Goal: Information Seeking & Learning: Learn about a topic

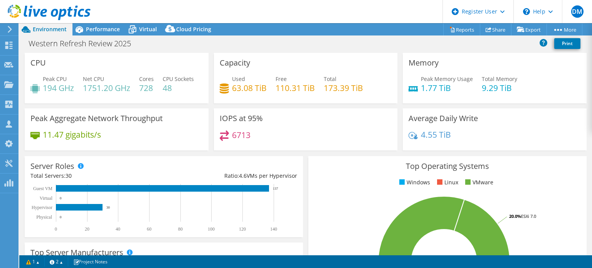
select select "USWest"
select select "USD"
click at [497, 103] on div "Memory Peak Memory Usage 1.77 TiB Total Memory 9.29 TiB" at bounding box center [495, 78] width 184 height 50
click at [412, 103] on div "Memory Peak Memory Usage 1.77 TiB Total Memory 9.29 TiB" at bounding box center [495, 78] width 184 height 50
click at [468, 103] on div "Memory Peak Memory Usage 1.77 TiB Total Memory 9.29 TiB" at bounding box center [495, 78] width 184 height 50
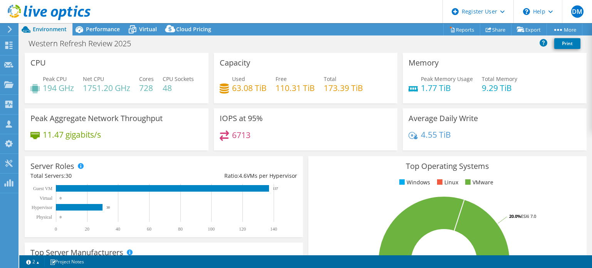
click at [347, 103] on div "Capacity Used 63.08 TiB Free 110.31 TiB Total 173.39 TiB" at bounding box center [306, 78] width 184 height 50
click at [320, 81] on div "Used 63.08 TiB Free 110.31 TiB Total 173.39 TiB" at bounding box center [306, 87] width 172 height 25
click at [318, 81] on div "Used 63.08 TiB Free 110.31 TiB Total 173.39 TiB" at bounding box center [306, 87] width 172 height 25
click at [321, 79] on div "Used 63.08 TiB Free 110.31 TiB Total 173.39 TiB" at bounding box center [306, 87] width 172 height 25
click at [319, 85] on div "Used 63.08 TiB Free 110.31 TiB Total 173.39 TiB" at bounding box center [306, 87] width 172 height 25
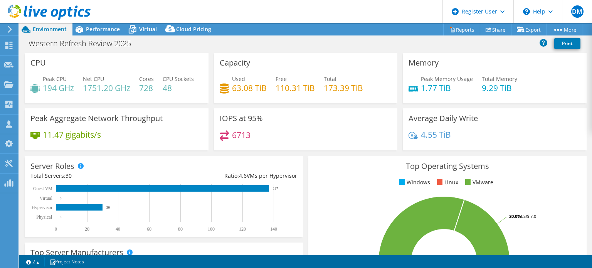
click at [326, 87] on h4 "173.39 TiB" at bounding box center [343, 88] width 39 height 8
click at [350, 103] on div "Capacity Used 63.08 TiB Free 110.31 TiB Total 173.39 TiB" at bounding box center [306, 78] width 184 height 50
click at [312, 103] on div "Capacity Used 63.08 TiB Free 110.31 TiB Total 173.39 TiB" at bounding box center [306, 78] width 184 height 50
click at [348, 85] on h4 "173.39 TiB" at bounding box center [343, 88] width 39 height 8
click at [354, 84] on h4 "173.39 TiB" at bounding box center [343, 88] width 39 height 8
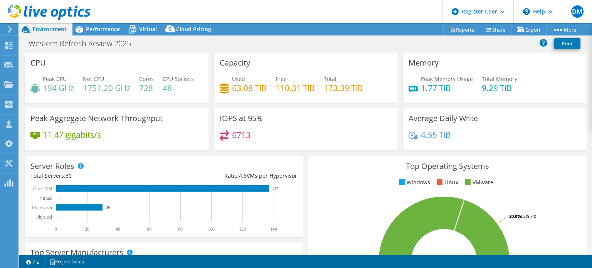
click at [364, 83] on div "Used 63.08 TiB Free 110.31 TiB Total 173.39 TiB" at bounding box center [306, 87] width 172 height 25
click at [469, 92] on div "Peak Memory Usage 1.77 TiB Total Memory 9.29 TiB" at bounding box center [494, 87] width 172 height 25
click at [433, 86] on h4 "1.77 TiB" at bounding box center [447, 88] width 52 height 8
click at [436, 79] on span "Peak Memory Usage" at bounding box center [447, 78] width 52 height 7
click at [436, 81] on span "Peak Memory Usage" at bounding box center [447, 78] width 52 height 7
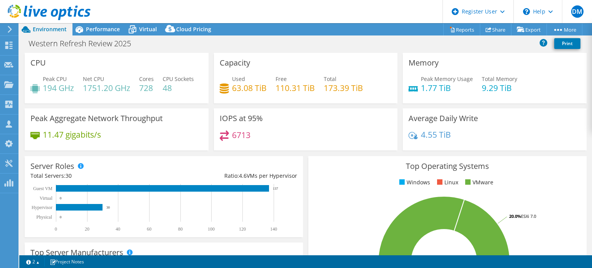
click at [421, 75] on span "Peak Memory Usage" at bounding box center [447, 78] width 52 height 7
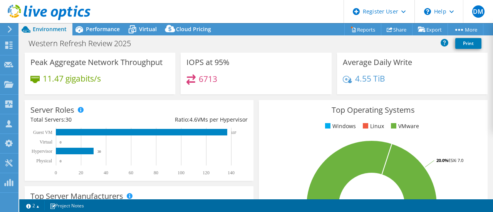
scroll to position [39, 0]
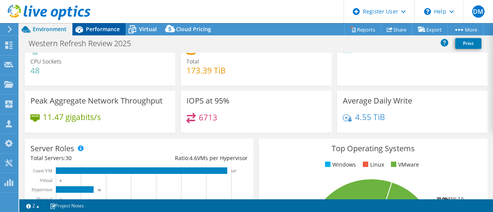
click at [96, 29] on span "Performance" at bounding box center [103, 28] width 34 height 7
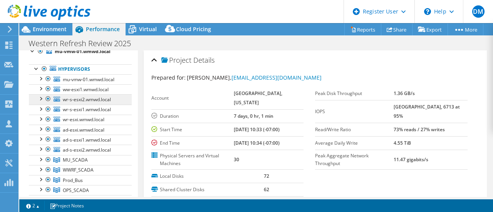
scroll to position [77, 0]
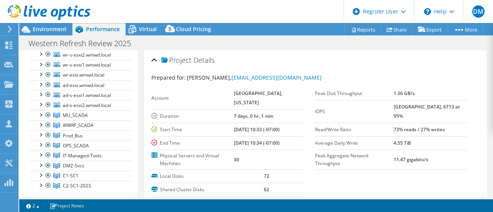
click at [45, 25] on div at bounding box center [45, 13] width 91 height 26
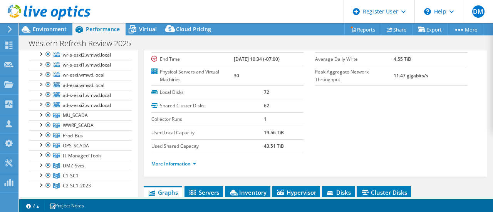
scroll to position [154, 0]
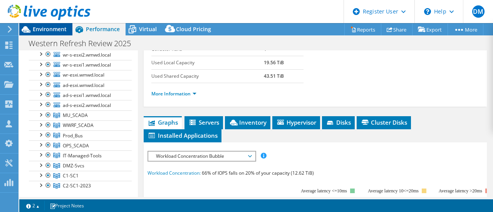
click at [49, 33] on span "Environment" at bounding box center [50, 28] width 34 height 7
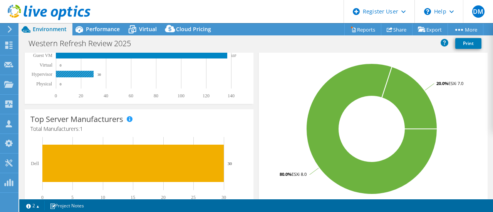
scroll to position [0, 0]
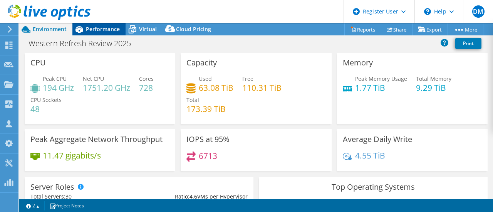
click at [112, 26] on span "Performance" at bounding box center [103, 28] width 34 height 7
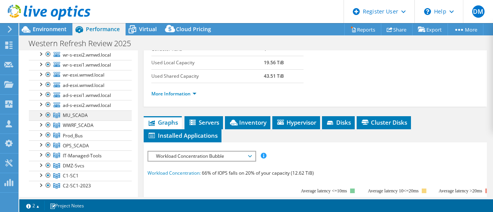
click at [41, 114] on div at bounding box center [41, 115] width 8 height 8
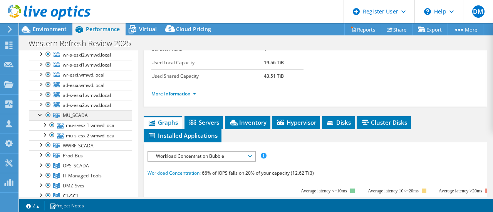
click at [40, 114] on div at bounding box center [41, 115] width 8 height 8
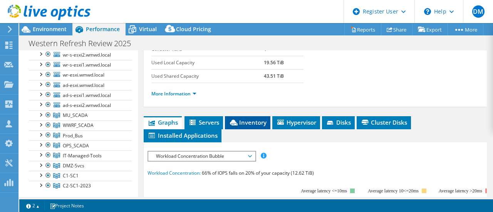
click at [243, 121] on span "Inventory" at bounding box center [248, 123] width 38 height 8
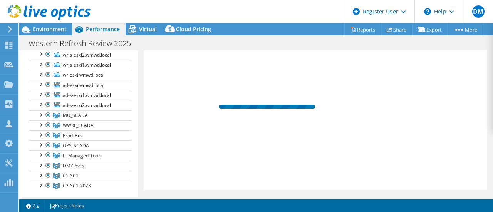
scroll to position [231, 0]
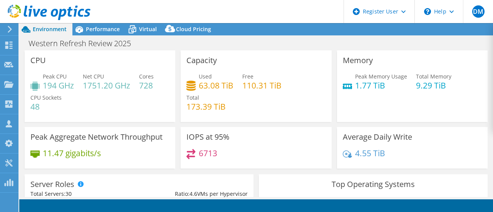
select select "USWest"
select select "USD"
click at [84, 26] on icon at bounding box center [78, 29] width 13 height 13
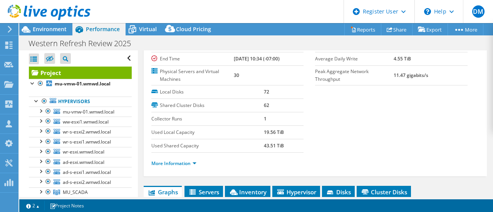
scroll to position [116, 0]
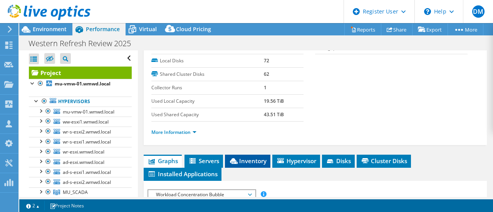
click at [249, 159] on span "Inventory" at bounding box center [248, 161] width 38 height 8
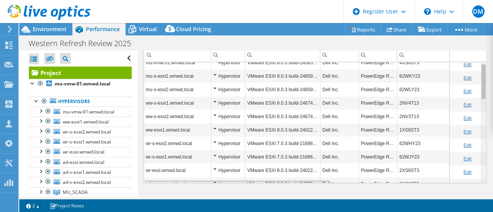
scroll to position [0, 0]
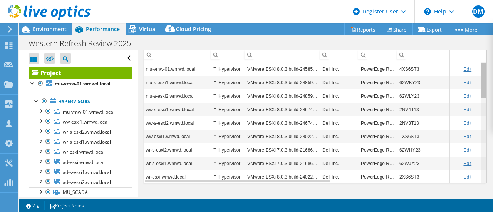
drag, startPoint x: 478, startPoint y: 111, endPoint x: 477, endPoint y: 70, distance: 40.9
click at [477, 70] on body "DM Dell User [PERSON_NAME] Martin [EMAIL_ADDRESS][PERSON_NAME][DOMAIN_NAME] Del…" at bounding box center [246, 106] width 493 height 212
click at [52, 28] on span "Environment" at bounding box center [50, 28] width 34 height 7
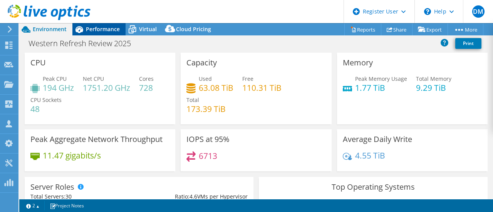
click at [86, 26] on icon at bounding box center [78, 29] width 13 height 13
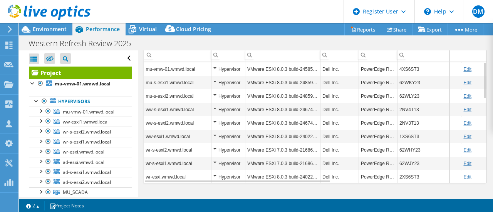
scroll to position [200, 0]
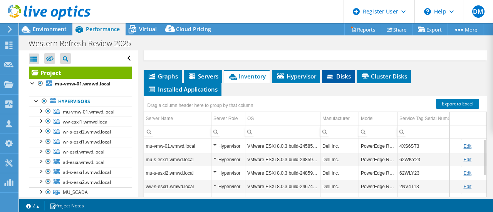
click at [341, 72] on span "Disks" at bounding box center [338, 76] width 25 height 8
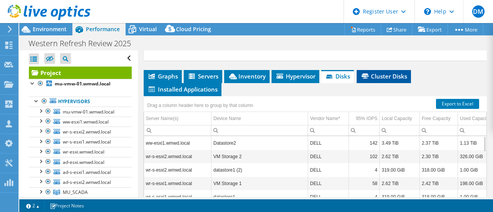
click at [372, 73] on span "Cluster Disks" at bounding box center [384, 76] width 47 height 8
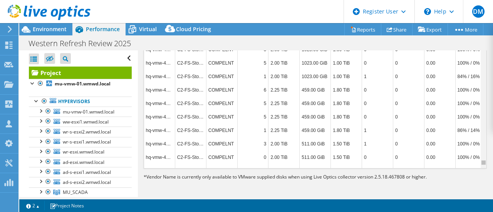
scroll to position [3233, 0]
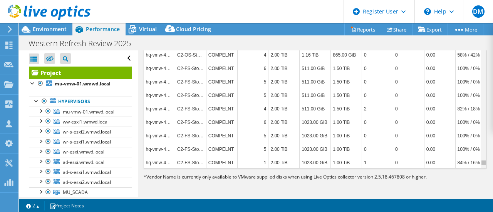
drag, startPoint x: 478, startPoint y: 161, endPoint x: 477, endPoint y: 152, distance: 8.5
click at [477, 152] on body "DM Dell User [PERSON_NAME] Martin [EMAIL_ADDRESS][PERSON_NAME][DOMAIN_NAME] Del…" at bounding box center [246, 106] width 493 height 212
click at [478, 158] on div "ops-vmw-02.wmwd.local ServerOS-1 COMPELNT 39 1003.00 GiB 695.00 GiB 308.00 GiB …" at bounding box center [315, 107] width 343 height 124
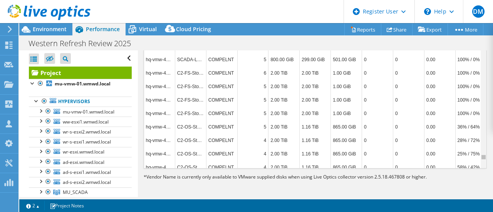
scroll to position [3362, 0]
drag, startPoint x: 478, startPoint y: 158, endPoint x: 482, endPoint y: 175, distance: 16.8
click at [482, 175] on body "DM Dell User [PERSON_NAME] Martin [EMAIL_ADDRESS][PERSON_NAME][DOMAIN_NAME] Del…" at bounding box center [246, 106] width 493 height 212
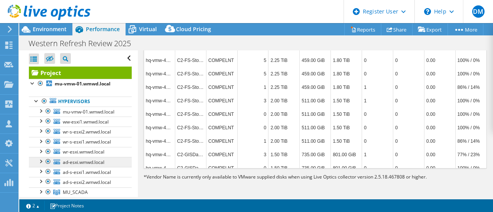
scroll to position [39, 0]
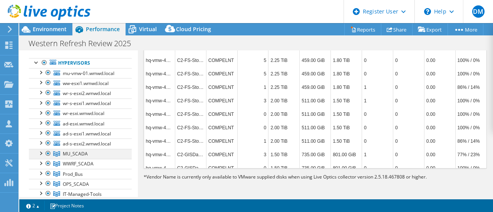
click at [41, 154] on div at bounding box center [41, 153] width 8 height 8
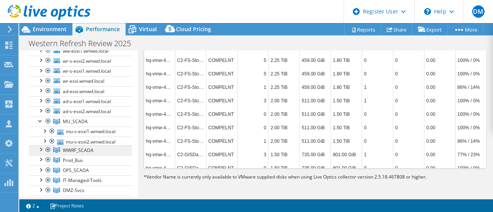
scroll to position [77, 0]
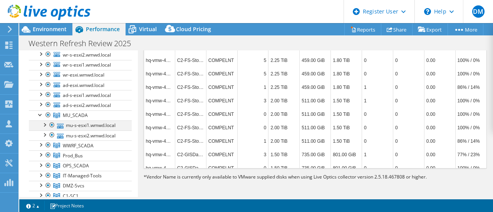
click at [42, 122] on div at bounding box center [44, 125] width 8 height 8
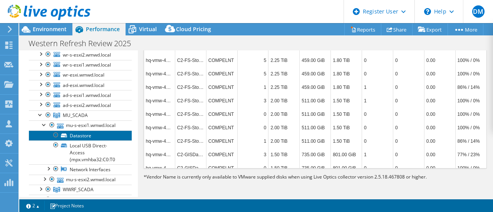
click at [84, 134] on link "Datastore" at bounding box center [80, 136] width 103 height 10
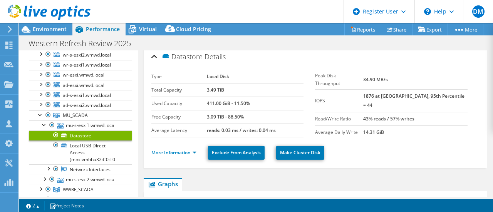
scroll to position [0, 0]
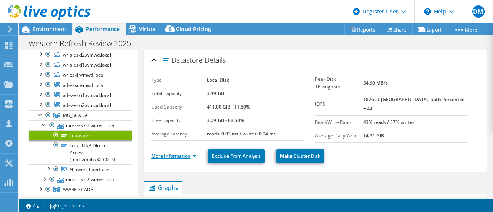
click at [180, 153] on link "More Information" at bounding box center [173, 156] width 45 height 7
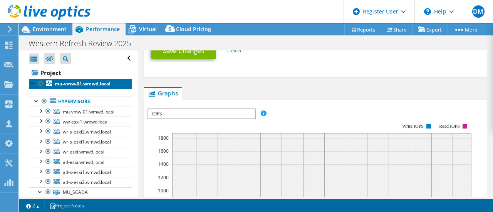
click at [59, 83] on b "mu-vmw-01.wmwd.local" at bounding box center [83, 84] width 56 height 7
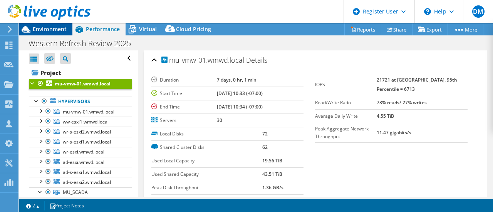
click at [50, 29] on span "Environment" at bounding box center [50, 28] width 34 height 7
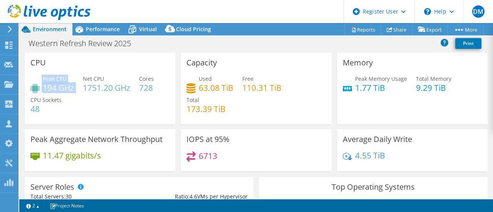
drag, startPoint x: 41, startPoint y: 88, endPoint x: 75, endPoint y: 88, distance: 33.9
click at [75, 89] on div "Peak CPU 194 GHz Net CPU 1751.20 GHz Cores 728 CPU Sockets 48" at bounding box center [99, 98] width 139 height 46
click at [111, 87] on h4 "1751.20 GHz" at bounding box center [106, 88] width 47 height 8
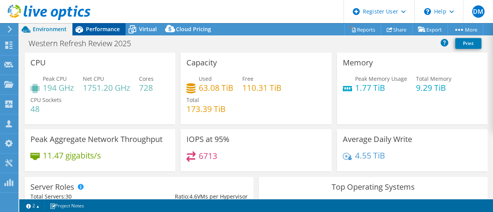
click at [101, 28] on span "Performance" at bounding box center [103, 28] width 34 height 7
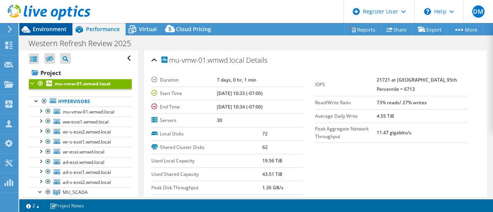
click at [46, 28] on span "Environment" at bounding box center [50, 28] width 34 height 7
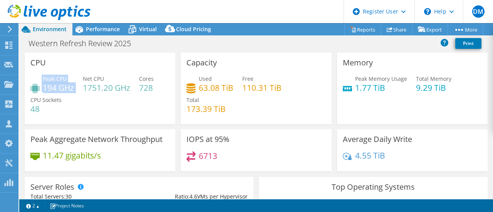
drag, startPoint x: 39, startPoint y: 77, endPoint x: 77, endPoint y: 87, distance: 39.6
click at [77, 87] on div "Peak CPU 194 GHz Net CPU 1751.20 GHz Cores 728 CPU Sockets 48" at bounding box center [99, 98] width 139 height 46
click at [104, 85] on h4 "1751.20 GHz" at bounding box center [106, 88] width 47 height 8
click at [317, 83] on div "Used 63.08 TiB Free 110.31 TiB Total 173.39 TiB" at bounding box center [255, 98] width 139 height 46
click at [201, 91] on h4 "63.08 TiB" at bounding box center [216, 88] width 35 height 8
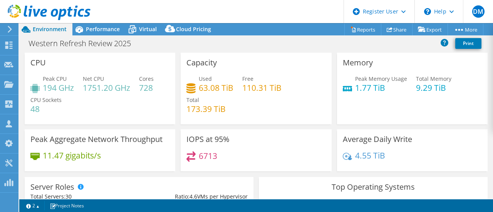
click at [216, 84] on h4 "63.08 TiB" at bounding box center [216, 88] width 35 height 8
click at [227, 80] on div "Used 63.08 TiB" at bounding box center [216, 83] width 35 height 17
click at [206, 134] on div "IOPS at 95% 6713" at bounding box center [256, 150] width 151 height 42
click at [110, 28] on span "Performance" at bounding box center [103, 28] width 34 height 7
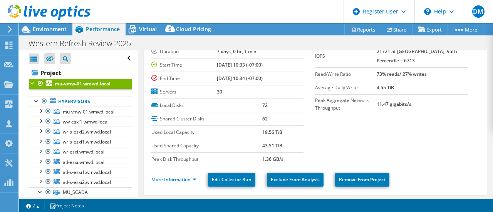
scroll to position [39, 0]
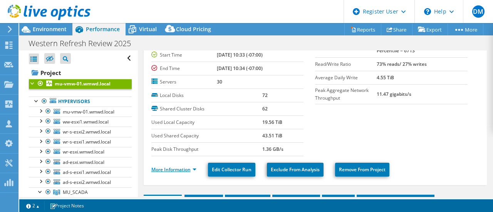
click at [167, 167] on link "More Information" at bounding box center [173, 169] width 45 height 7
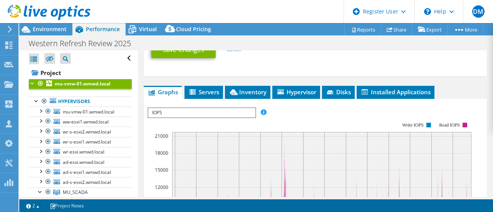
scroll to position [424, 0]
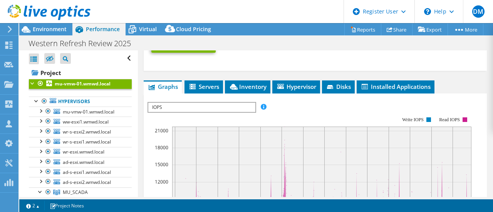
click at [229, 103] on span "IOPS" at bounding box center [201, 107] width 107 height 9
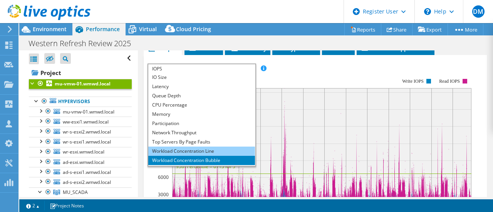
scroll to position [28, 0]
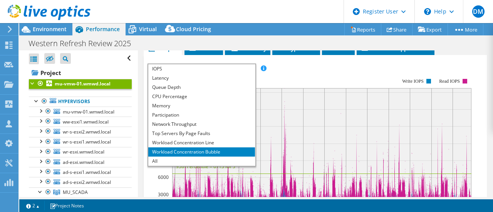
click at [200, 148] on li "Workload Concentration Bubble" at bounding box center [201, 152] width 107 height 9
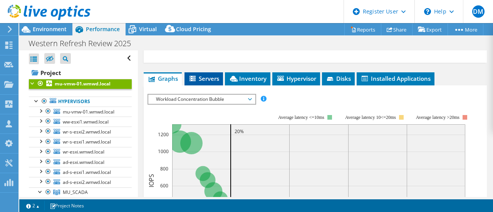
scroll to position [416, 0]
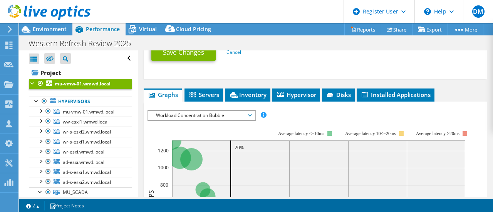
click at [221, 111] on span "Workload Concentration Bubble" at bounding box center [201, 115] width 99 height 9
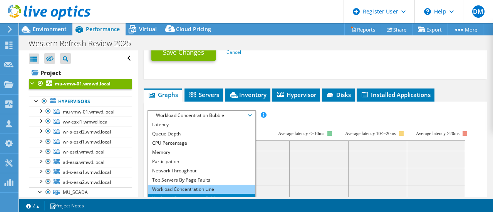
click at [191, 186] on li "Workload Concentration Line" at bounding box center [201, 189] width 107 height 9
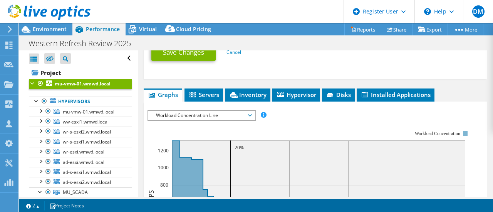
click at [246, 111] on span "Workload Concentration Line" at bounding box center [201, 115] width 99 height 9
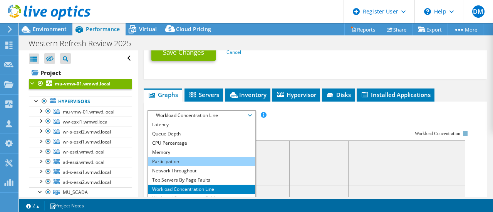
scroll to position [0, 0]
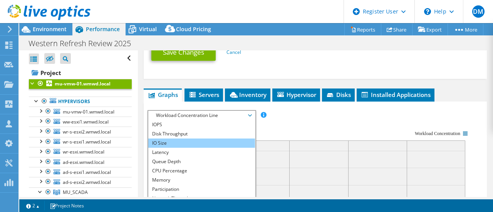
click at [185, 142] on li "IO Size" at bounding box center [201, 143] width 107 height 9
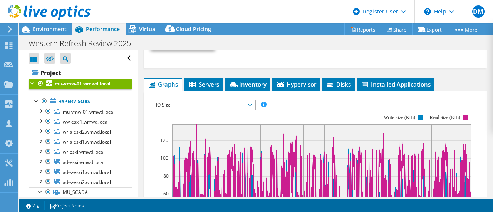
scroll to position [416, 0]
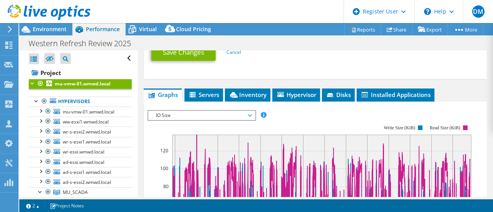
click at [215, 111] on span "IO Size" at bounding box center [201, 115] width 99 height 9
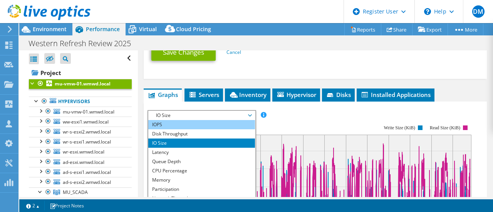
click at [176, 121] on li "IOPS" at bounding box center [201, 124] width 107 height 9
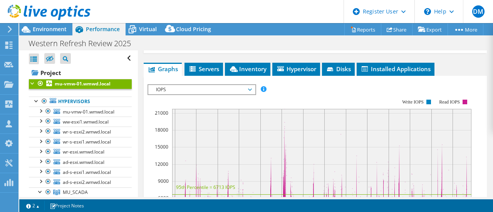
scroll to position [385, 0]
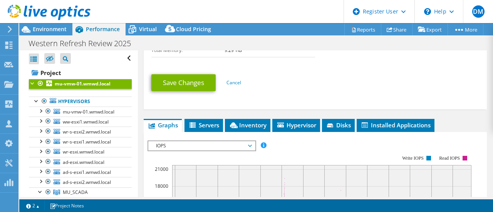
click at [232, 142] on span "IOPS" at bounding box center [201, 145] width 99 height 9
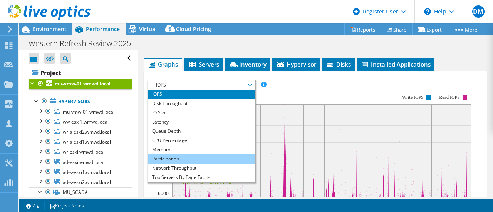
scroll to position [462, 0]
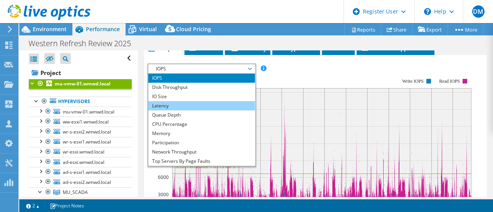
click at [175, 101] on li "Latency" at bounding box center [201, 105] width 107 height 9
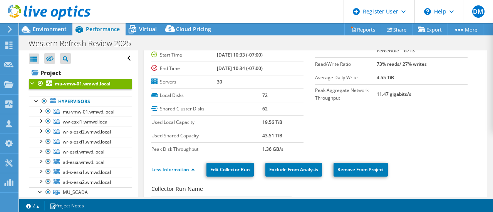
scroll to position [0, 0]
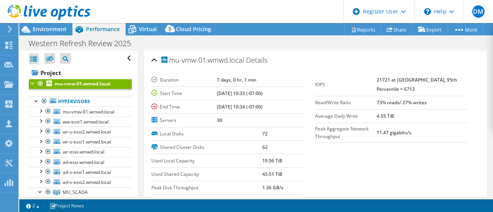
click at [377, 93] on td "IOPS" at bounding box center [346, 85] width 62 height 23
click at [377, 96] on td "Read/Write Ratio" at bounding box center [346, 102] width 62 height 13
click at [145, 29] on span "Virtual" at bounding box center [148, 28] width 18 height 7
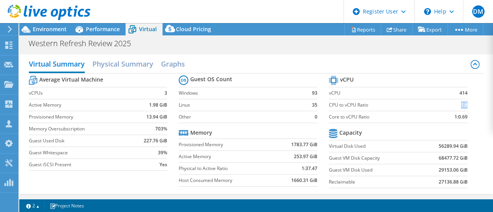
drag, startPoint x: 453, startPoint y: 105, endPoint x: 462, endPoint y: 103, distance: 9.1
click at [462, 103] on td "1:8" at bounding box center [452, 105] width 32 height 12
click at [461, 104] on b "1:8" at bounding box center [464, 105] width 7 height 8
click at [441, 117] on td "1:0.69" at bounding box center [452, 117] width 32 height 12
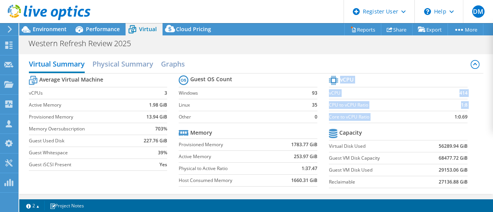
drag, startPoint x: 443, startPoint y: 117, endPoint x: 465, endPoint y: 115, distance: 21.6
click at [465, 115] on section "vCPU vCPU 414 CPU to vCPU Ratio 1:8 Core to vCPU Ratio 1:0.69 Capacity Virtual …" at bounding box center [404, 133] width 150 height 118
click at [464, 115] on section "vCPU vCPU 414 CPU to vCPU Ratio 1:8 Core to vCPU Ratio 1:0.69 Capacity Virtual …" at bounding box center [404, 133] width 150 height 118
drag, startPoint x: 464, startPoint y: 115, endPoint x: 440, endPoint y: 116, distance: 24.3
click at [440, 116] on section "vCPU vCPU 414 CPU to vCPU Ratio 1:8 Core to vCPU Ratio 1:0.69 Capacity Virtual …" at bounding box center [404, 133] width 150 height 118
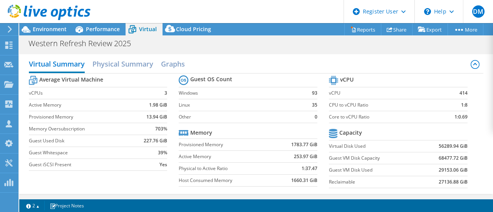
click at [440, 116] on td "1:0.69" at bounding box center [452, 117] width 32 height 12
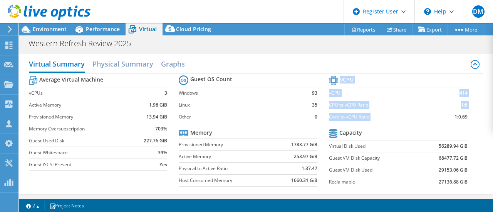
drag, startPoint x: 448, startPoint y: 115, endPoint x: 465, endPoint y: 114, distance: 17.0
click at [465, 114] on section "vCPU vCPU 414 CPU to vCPU Ratio 1:8 Core to vCPU Ratio 1:0.69 Capacity Virtual …" at bounding box center [404, 133] width 150 height 118
drag, startPoint x: 464, startPoint y: 114, endPoint x: 448, endPoint y: 114, distance: 16.6
click at [448, 114] on section "vCPU vCPU 414 CPU to vCPU Ratio 1:8 Core to vCPU Ratio 1:0.69 Capacity Virtual …" at bounding box center [404, 133] width 150 height 118
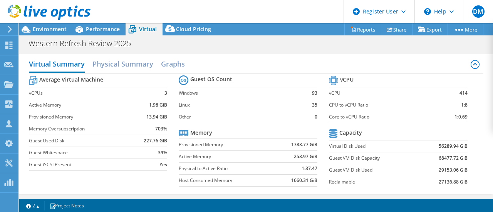
click at [448, 114] on td "1:0.69" at bounding box center [452, 117] width 32 height 12
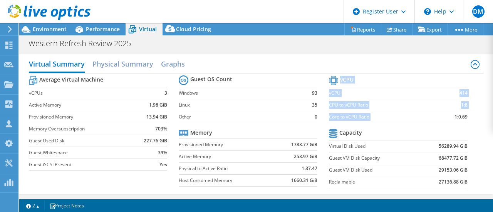
drag, startPoint x: 449, startPoint y: 116, endPoint x: 463, endPoint y: 117, distance: 14.0
click at [463, 117] on section "vCPU vCPU 414 CPU to vCPU Ratio 1:8 Core to vCPU Ratio 1:0.69 Capacity Virtual …" at bounding box center [404, 133] width 150 height 118
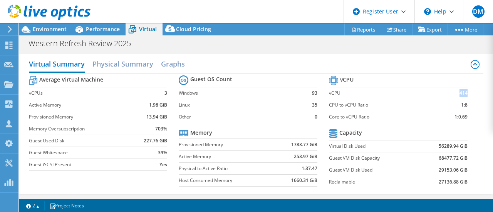
drag, startPoint x: 450, startPoint y: 91, endPoint x: 460, endPoint y: 89, distance: 10.5
click at [460, 89] on td "414" at bounding box center [452, 93] width 32 height 12
click at [391, 98] on td "vCPU" at bounding box center [382, 93] width 107 height 12
click at [56, 31] on span "Environment" at bounding box center [50, 28] width 34 height 7
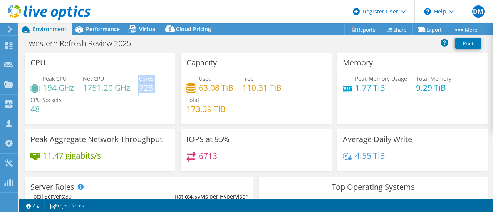
drag, startPoint x: 136, startPoint y: 85, endPoint x: 154, endPoint y: 86, distance: 18.9
click at [154, 86] on div "Peak CPU 194 GHz Net CPU 1751.20 GHz Cores 728 CPU Sockets 48" at bounding box center [99, 98] width 139 height 46
click at [154, 87] on div "Peak CPU 194 GHz Net CPU 1751.20 GHz Cores 728 CPU Sockets 48" at bounding box center [99, 98] width 139 height 46
click at [154, 86] on h4 "728" at bounding box center [146, 88] width 15 height 8
click at [104, 25] on div "Performance" at bounding box center [98, 29] width 53 height 12
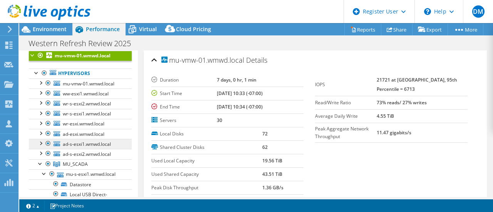
scroll to position [39, 0]
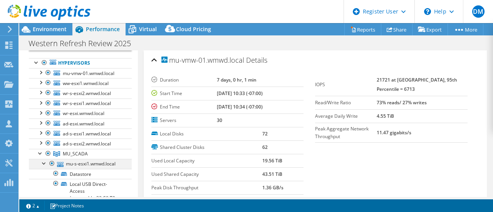
click at [44, 162] on div at bounding box center [44, 163] width 8 height 8
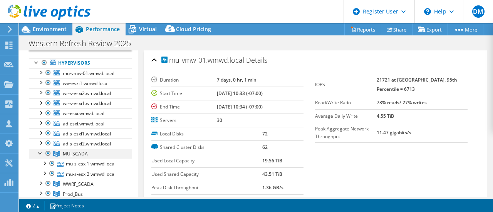
click at [40, 151] on div at bounding box center [41, 153] width 8 height 8
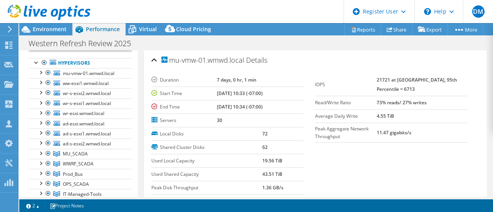
click at [250, 168] on td "Used Shared Capacity" at bounding box center [206, 174] width 111 height 13
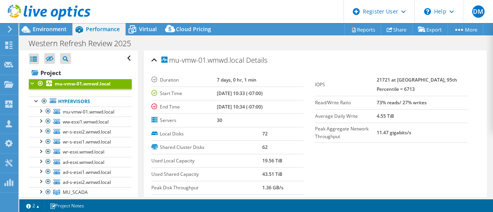
click at [283, 89] on td "[DATE] 10:33 (-07:00)" at bounding box center [260, 93] width 87 height 13
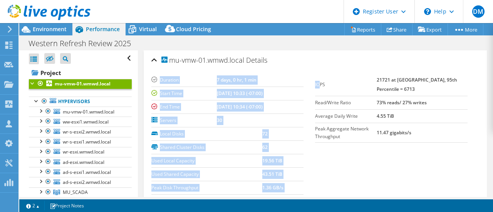
drag, startPoint x: 311, startPoint y: 83, endPoint x: 317, endPoint y: 82, distance: 6.6
click at [317, 82] on section "Duration 7 days, 0 hr, 1 min Start Time [DATE] 10:33 (-07:00) End Time [DATE] 1…" at bounding box center [315, 134] width 328 height 121
click at [317, 82] on label "IOPS" at bounding box center [346, 85] width 62 height 8
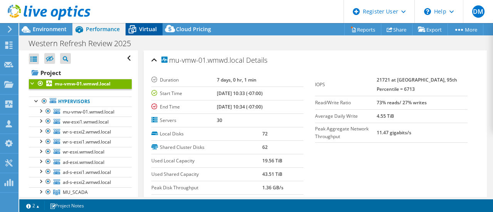
click at [135, 28] on icon at bounding box center [132, 29] width 13 height 13
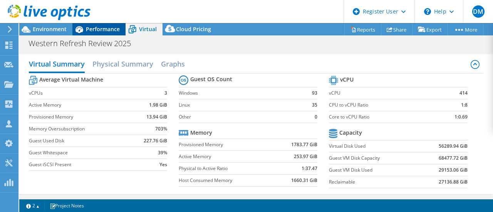
click at [109, 29] on span "Performance" at bounding box center [103, 28] width 34 height 7
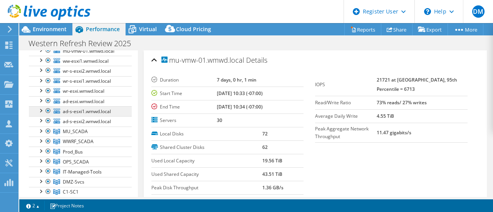
scroll to position [77, 0]
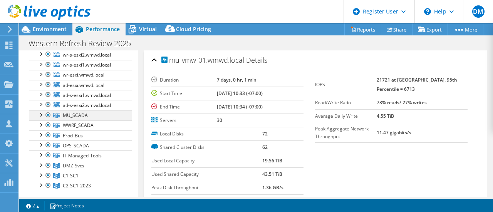
click at [40, 112] on div at bounding box center [41, 115] width 8 height 8
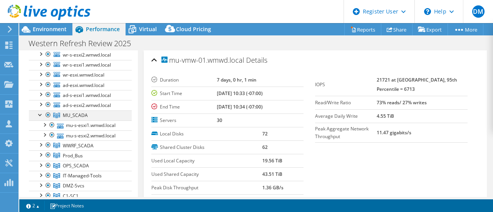
click at [39, 113] on div at bounding box center [41, 115] width 8 height 8
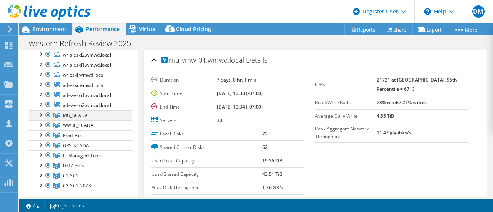
click at [42, 113] on div at bounding box center [41, 115] width 8 height 8
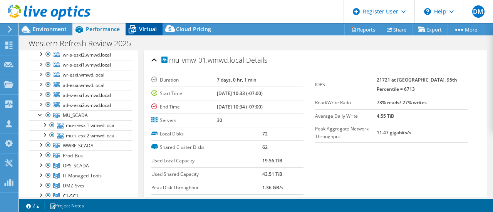
click at [140, 26] on span "Virtual" at bounding box center [148, 28] width 18 height 7
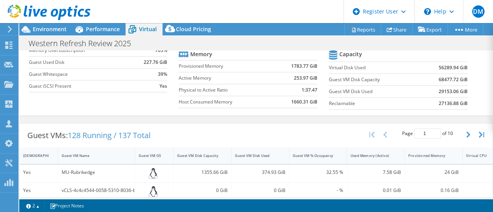
scroll to position [116, 0]
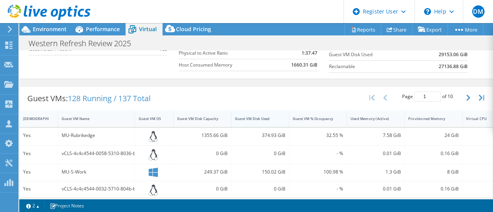
click at [262, 117] on div "Guest VM Disk Used" at bounding box center [255, 118] width 41 height 5
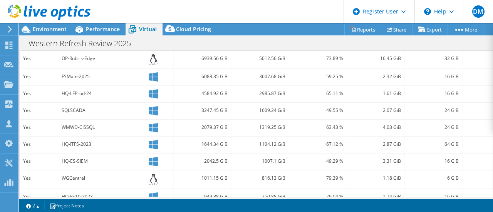
scroll to position [154, 0]
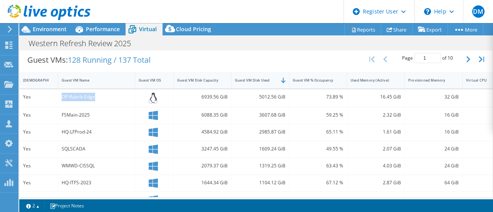
drag, startPoint x: 62, startPoint y: 94, endPoint x: 109, endPoint y: 100, distance: 47.4
click at [109, 100] on div "OP-Rubrik-Edge" at bounding box center [96, 98] width 77 height 18
drag, startPoint x: 60, startPoint y: 113, endPoint x: 89, endPoint y: 112, distance: 28.9
click at [89, 112] on div "FSMain-2025" at bounding box center [96, 115] width 77 height 17
drag, startPoint x: 59, startPoint y: 131, endPoint x: 95, endPoint y: 128, distance: 35.7
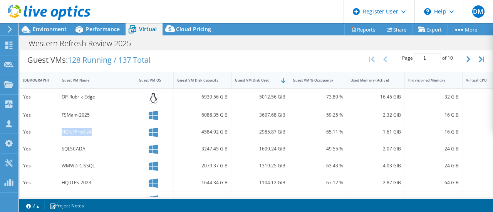
click at [95, 128] on div "HQ-LFProd-24" at bounding box center [96, 132] width 77 height 17
drag, startPoint x: 63, startPoint y: 149, endPoint x: 87, endPoint y: 148, distance: 23.9
click at [87, 148] on div "SQLSCADA" at bounding box center [97, 149] width 70 height 8
click at [82, 146] on div "SQLSCADA" at bounding box center [97, 149] width 70 height 8
click at [76, 147] on div "SQLSCADA" at bounding box center [97, 149] width 70 height 8
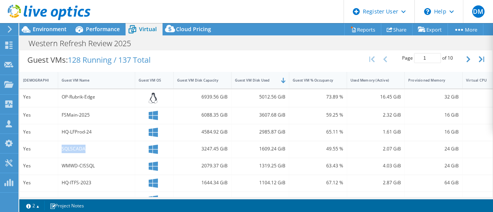
click at [75, 147] on div "SQLSCADA" at bounding box center [97, 149] width 70 height 8
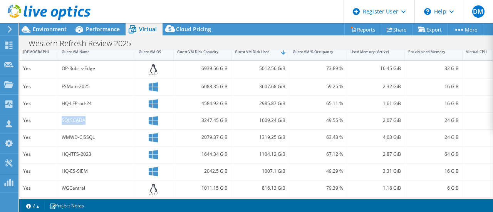
scroll to position [193, 0]
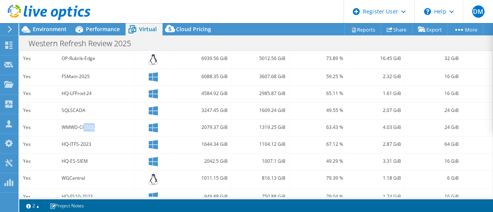
drag, startPoint x: 84, startPoint y: 123, endPoint x: 93, endPoint y: 125, distance: 9.2
click at [93, 125] on div "WMWD-CISSQL" at bounding box center [97, 127] width 70 height 8
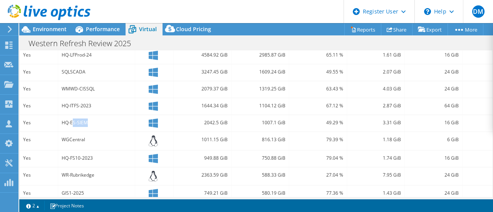
drag, startPoint x: 73, startPoint y: 119, endPoint x: 88, endPoint y: 120, distance: 15.1
click at [88, 120] on div "HQ-ES-SIEM" at bounding box center [97, 123] width 70 height 8
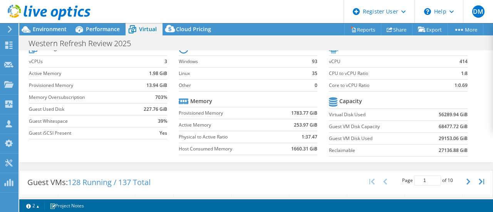
scroll to position [5, 0]
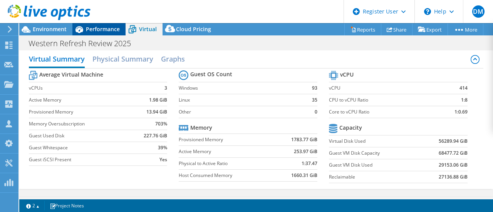
drag, startPoint x: 108, startPoint y: 20, endPoint x: 112, endPoint y: 26, distance: 7.5
click at [108, 20] on header "DM Dell User [PERSON_NAME] Martin [EMAIL_ADDRESS][PERSON_NAME][DOMAIN_NAME] Del…" at bounding box center [246, 11] width 493 height 23
click at [112, 27] on span "Performance" at bounding box center [103, 28] width 34 height 7
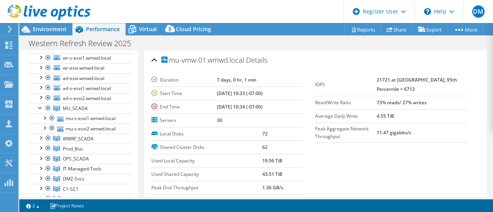
scroll to position [77, 0]
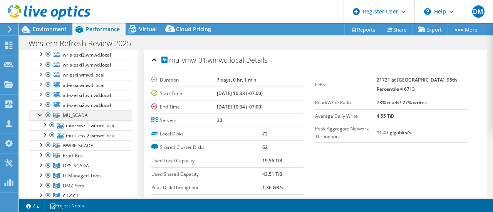
click at [39, 112] on div at bounding box center [41, 115] width 8 height 8
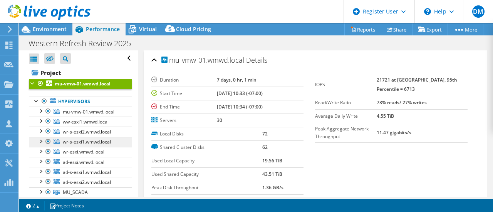
scroll to position [0, 0]
click at [372, 123] on td "Peak Aggregate Network Throughput" at bounding box center [346, 133] width 62 height 20
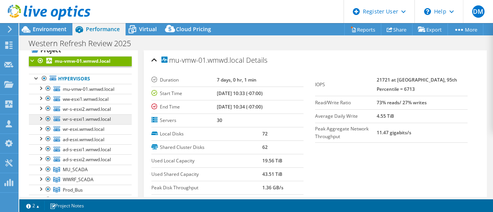
scroll to position [39, 0]
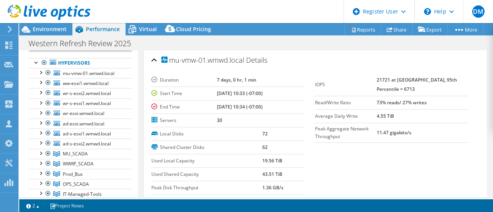
click at [282, 114] on td "30" at bounding box center [260, 120] width 87 height 13
click at [292, 106] on td "[DATE] 10:34 (-07:00)" at bounding box center [260, 106] width 87 height 13
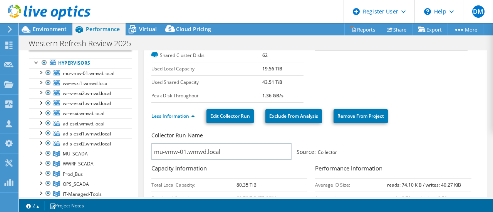
scroll to position [116, 0]
